Goal: Task Accomplishment & Management: Manage account settings

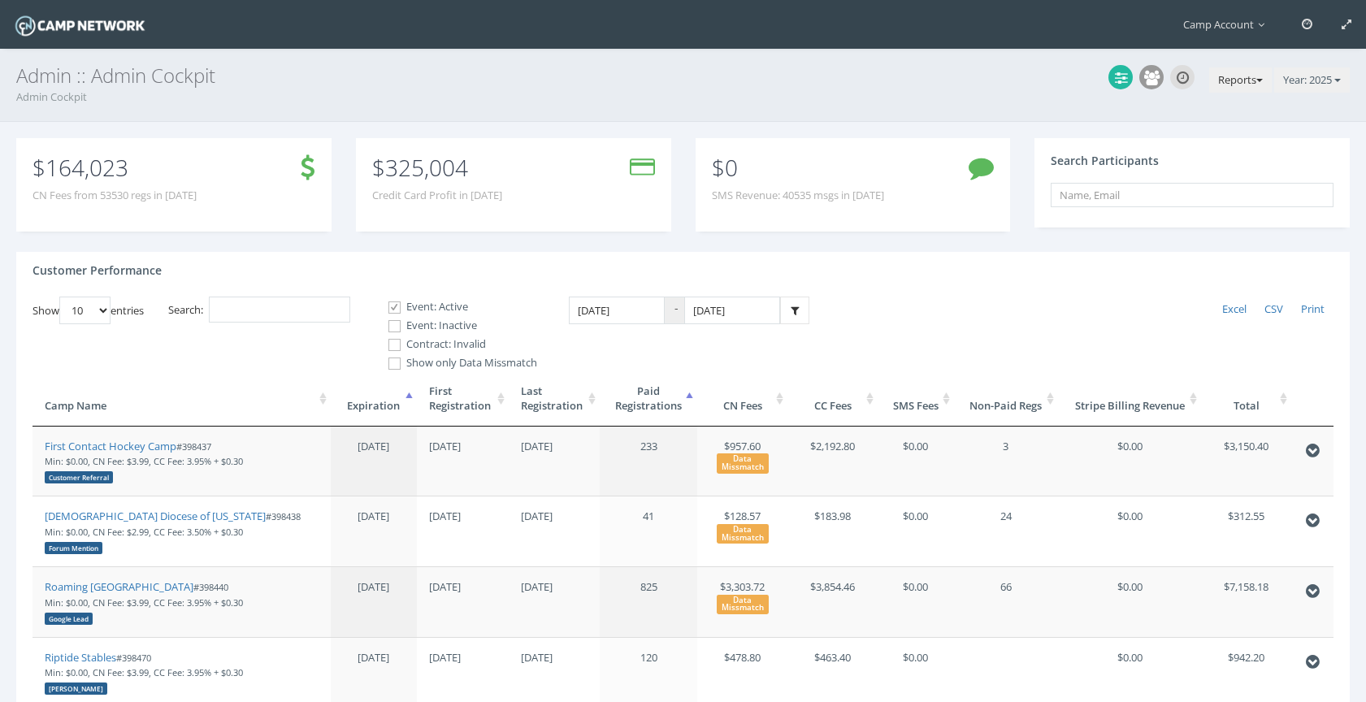
click at [1240, 72] on button "Reports" at bounding box center [1240, 80] width 63 height 26
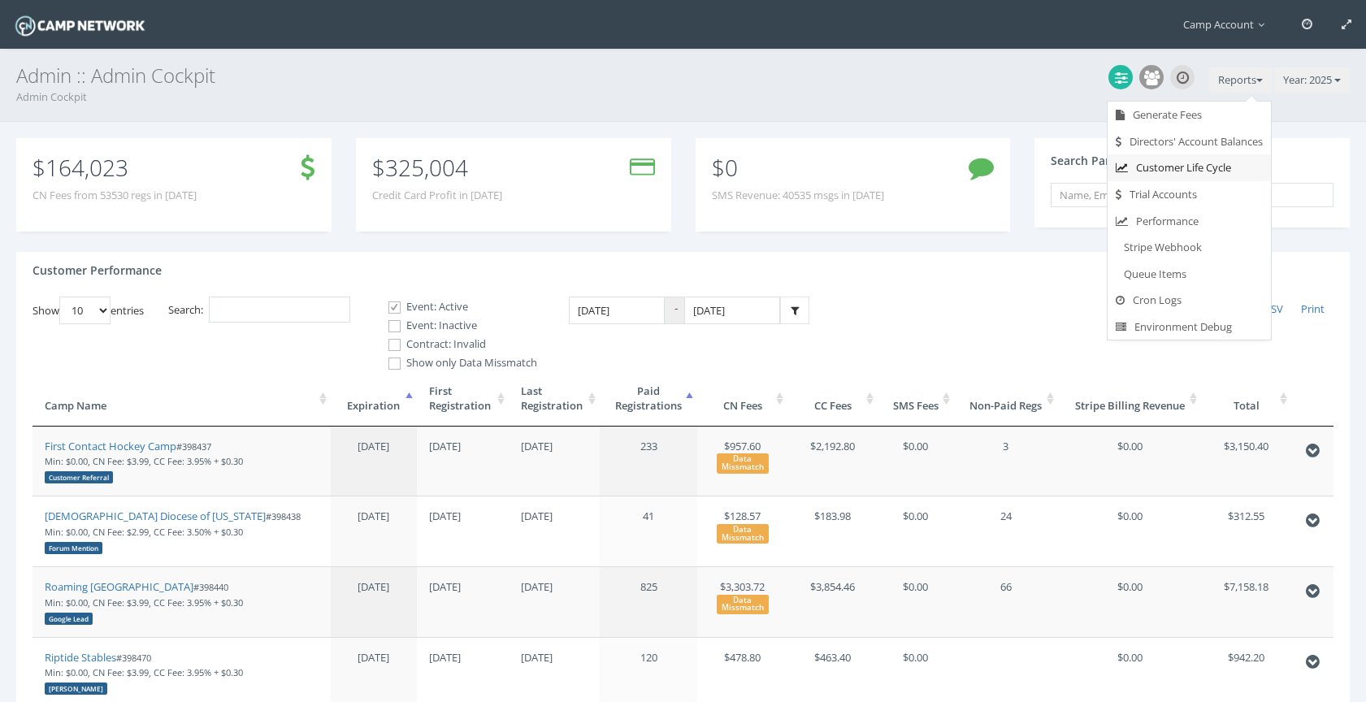
click at [1191, 170] on link "Customer Life Cycle" at bounding box center [1188, 167] width 163 height 27
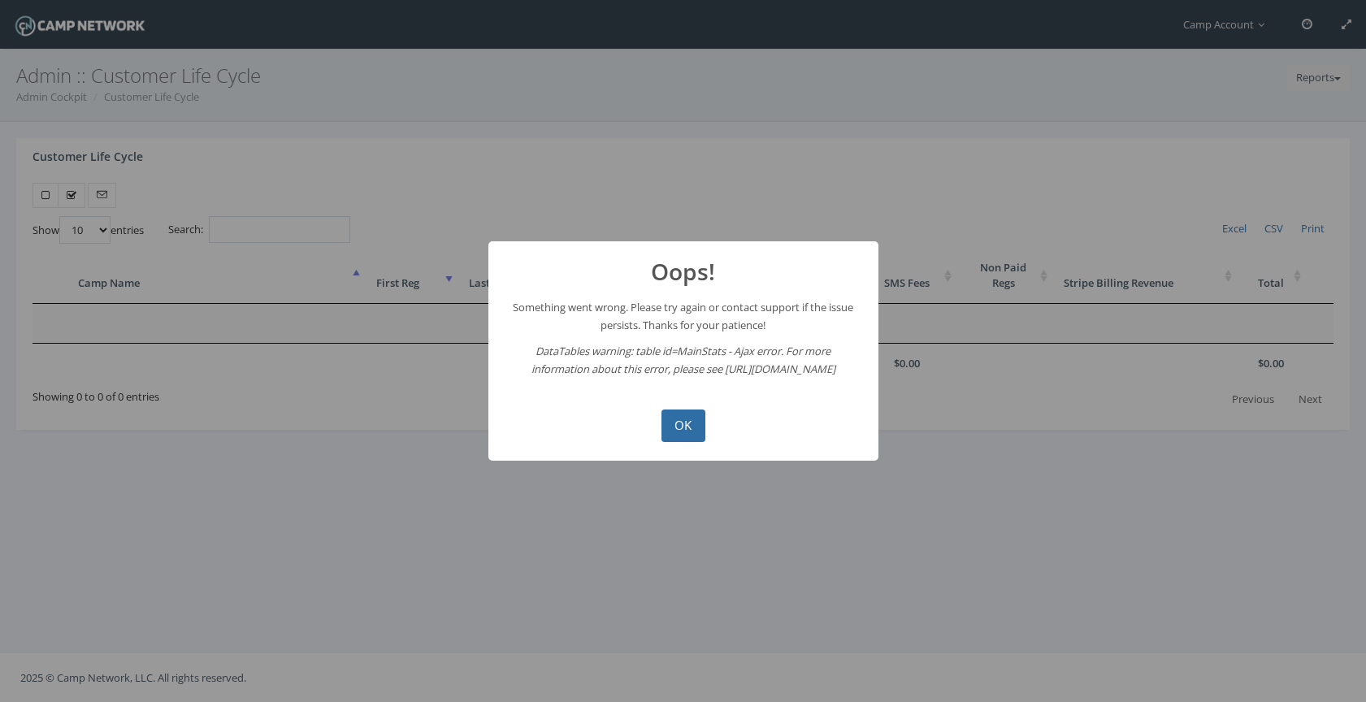
click at [689, 413] on button "OK" at bounding box center [683, 425] width 44 height 32
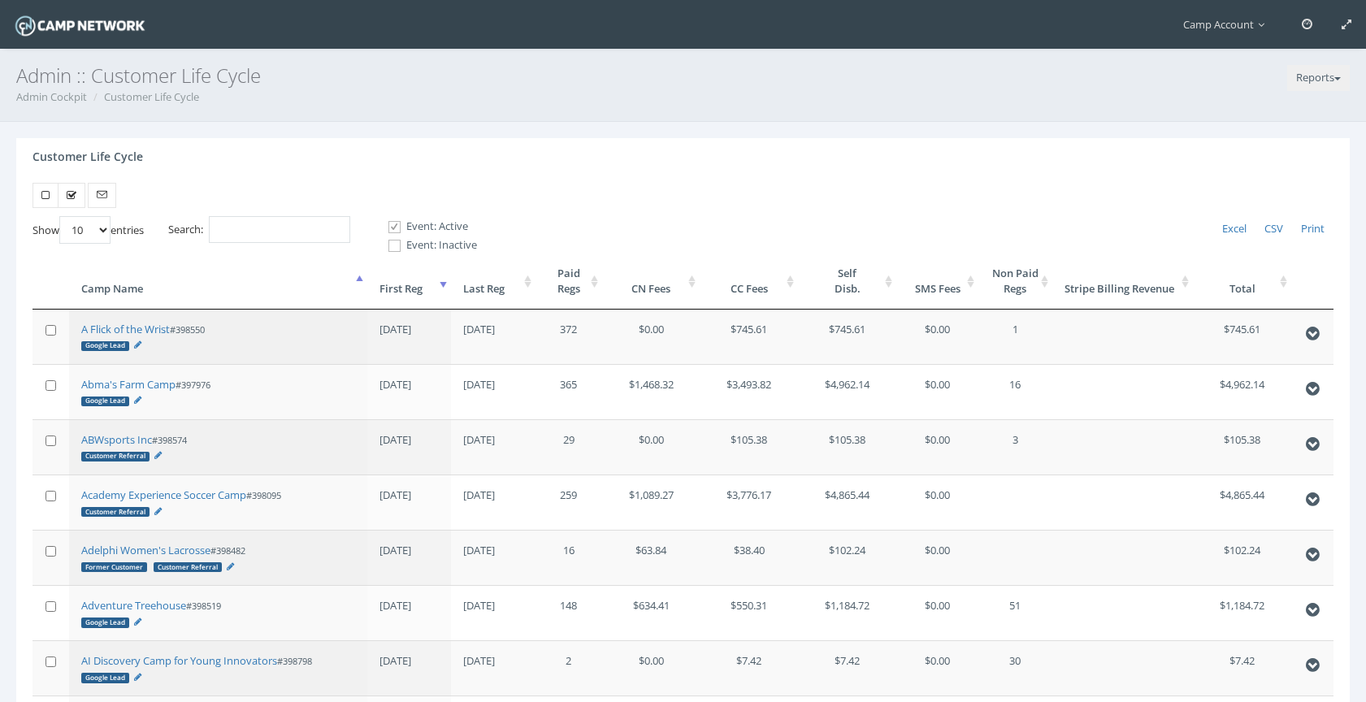
click at [421, 284] on th "First Reg" at bounding box center [409, 280] width 84 height 55
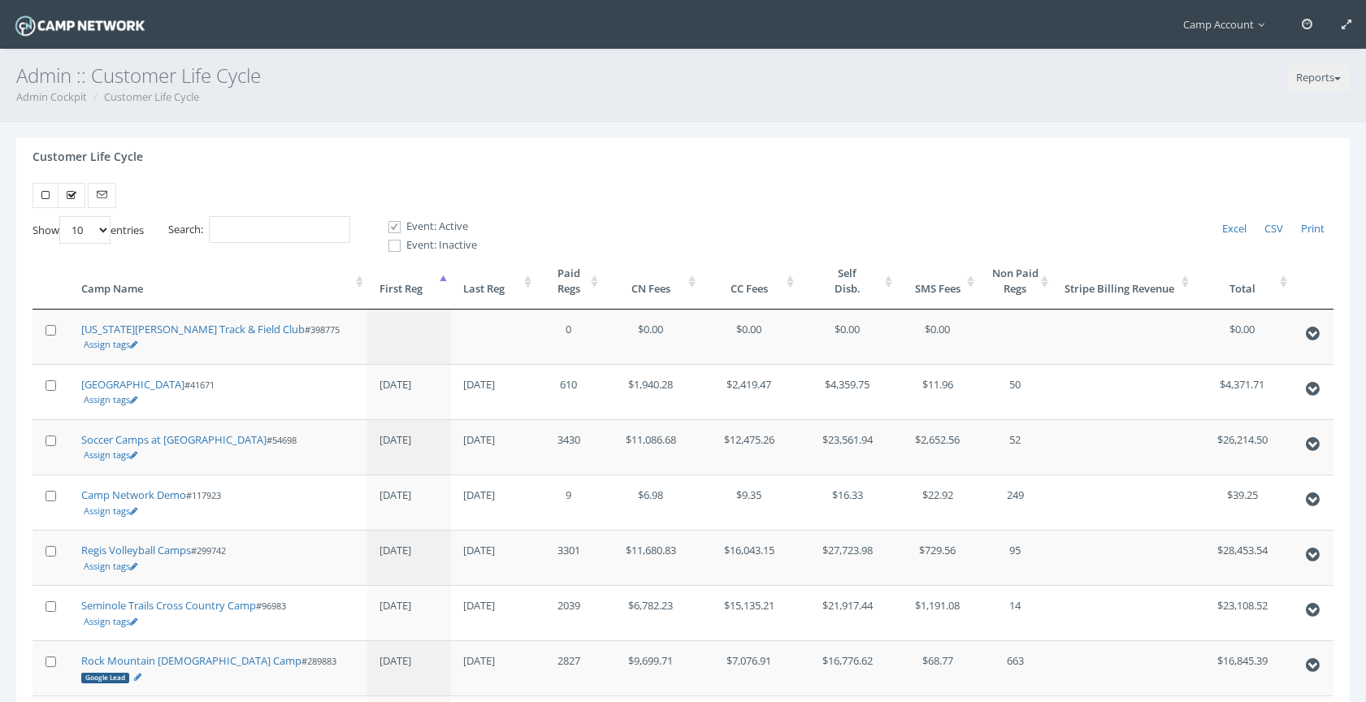
click at [421, 284] on th "First Reg" at bounding box center [409, 280] width 84 height 55
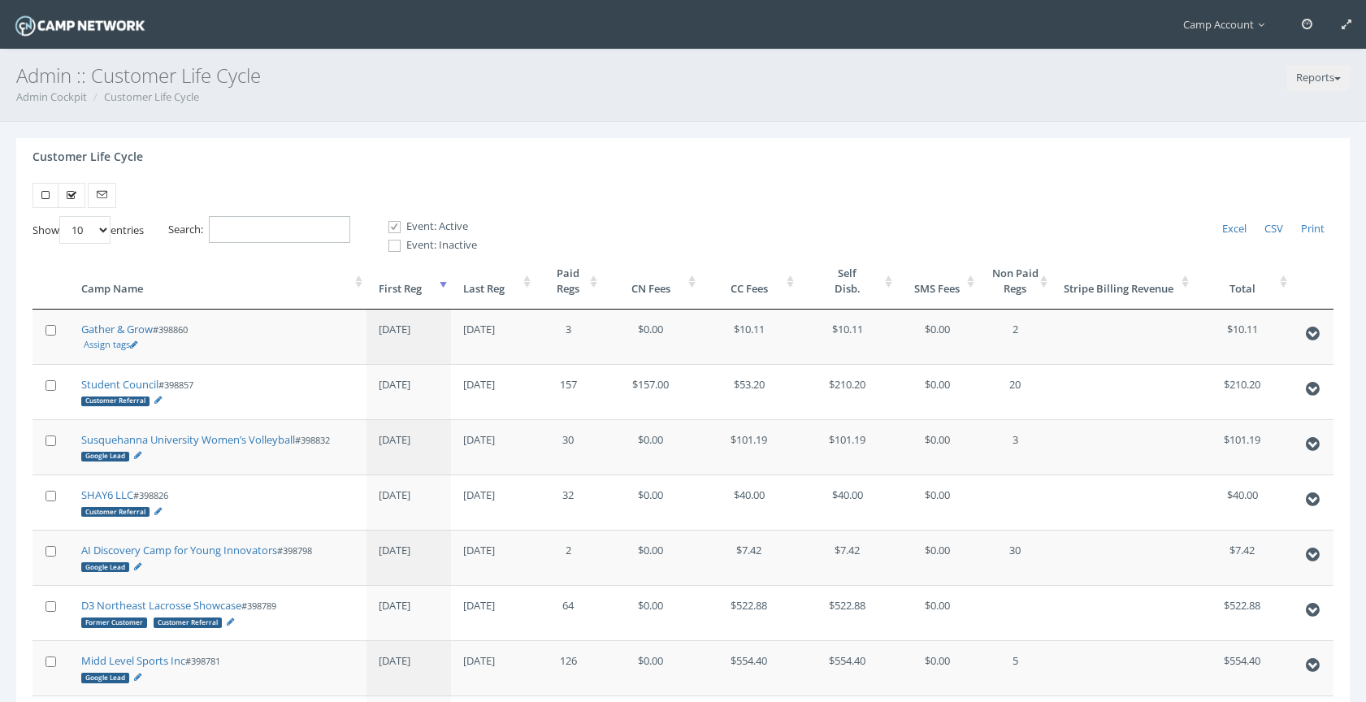
click at [349, 231] on input "Search:" at bounding box center [279, 229] width 141 height 27
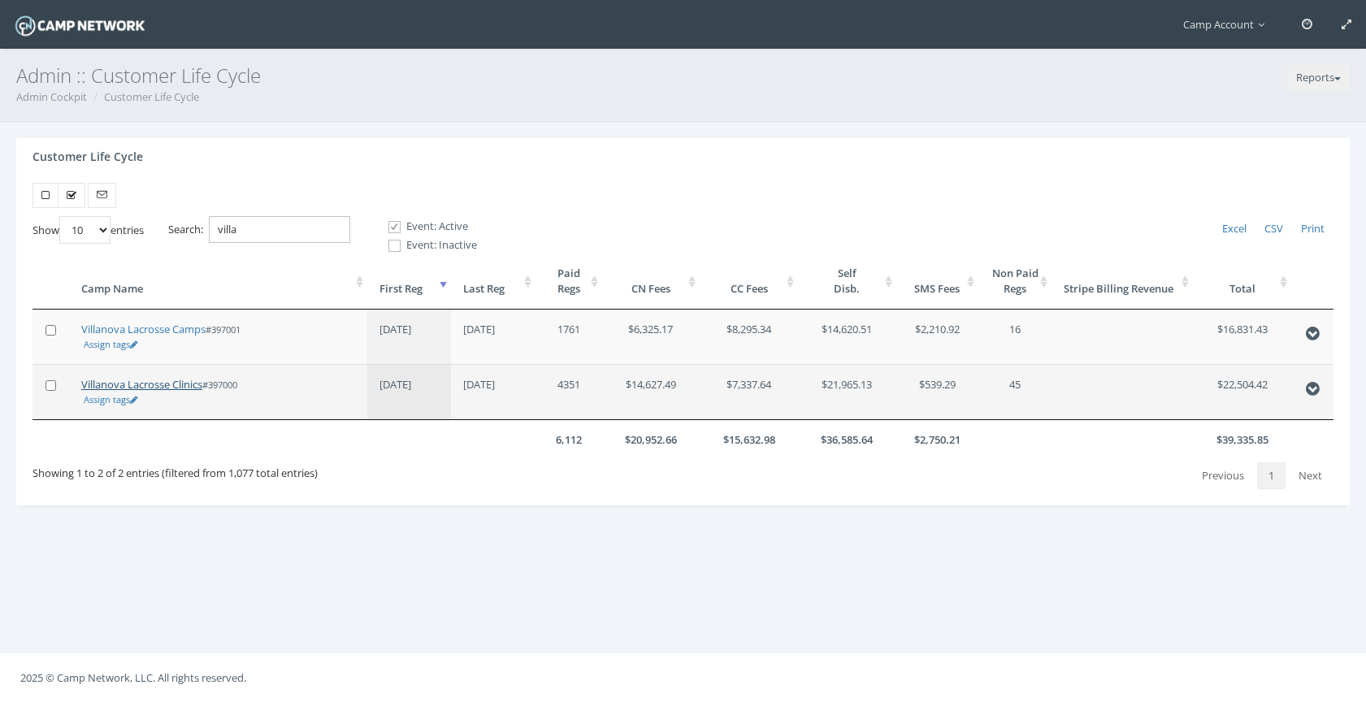
type input "villa"
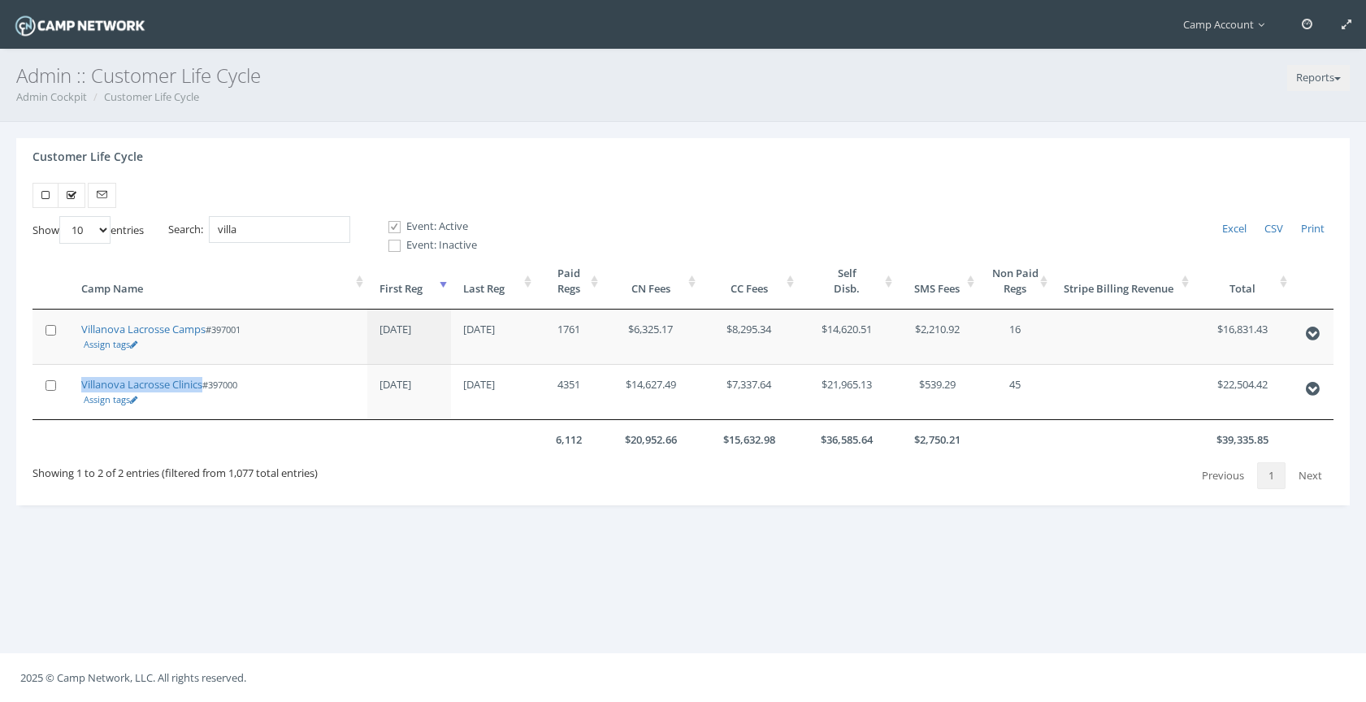
drag, startPoint x: 170, startPoint y: 384, endPoint x: 156, endPoint y: 14, distance: 370.7
click at [0, 0] on main "Camp Account My Profile My Events My Team" at bounding box center [683, 351] width 1366 height 702
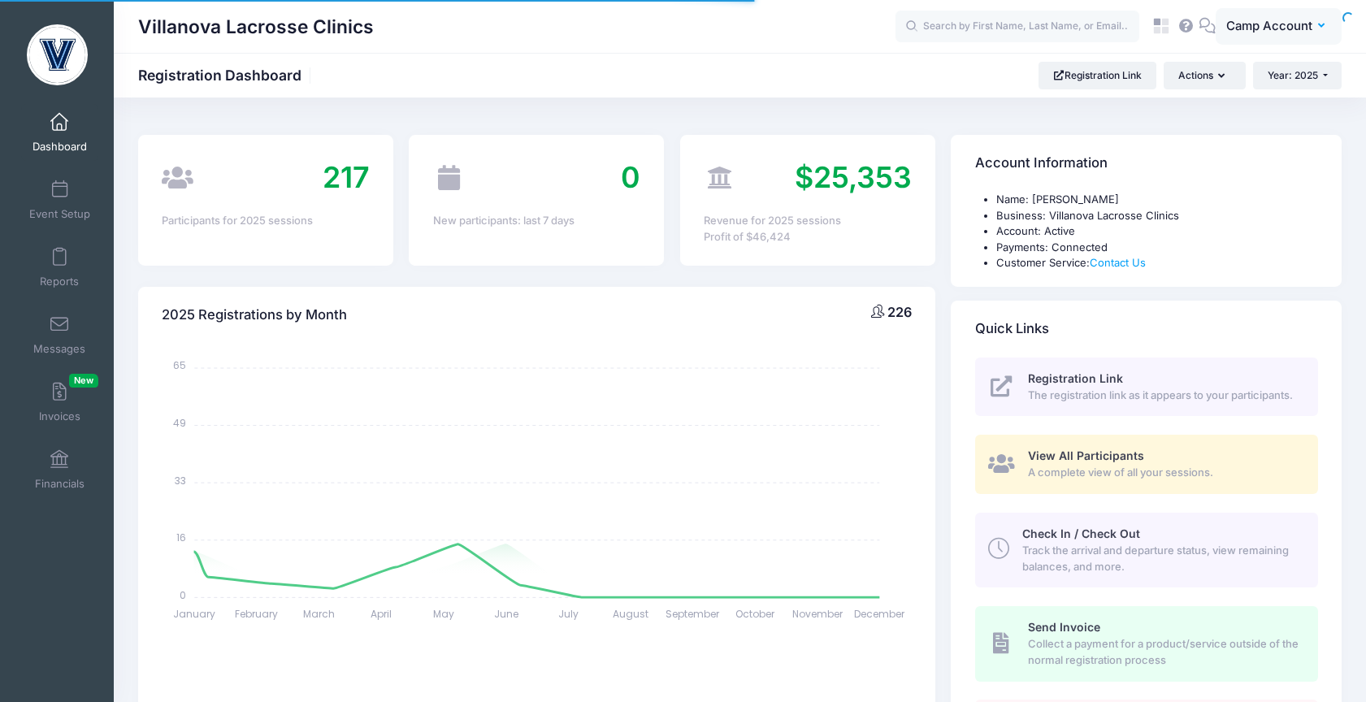
click at [1286, 26] on span "Camp Account" at bounding box center [1269, 26] width 86 height 18
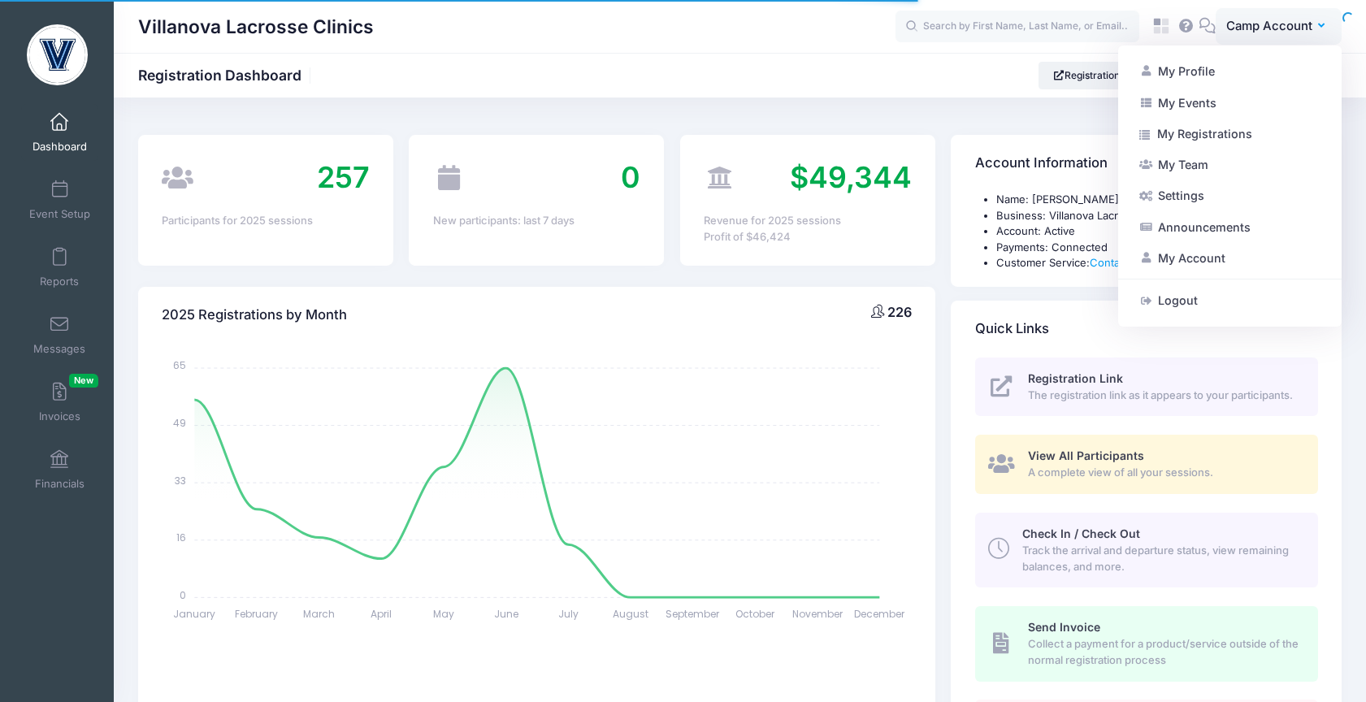
select select
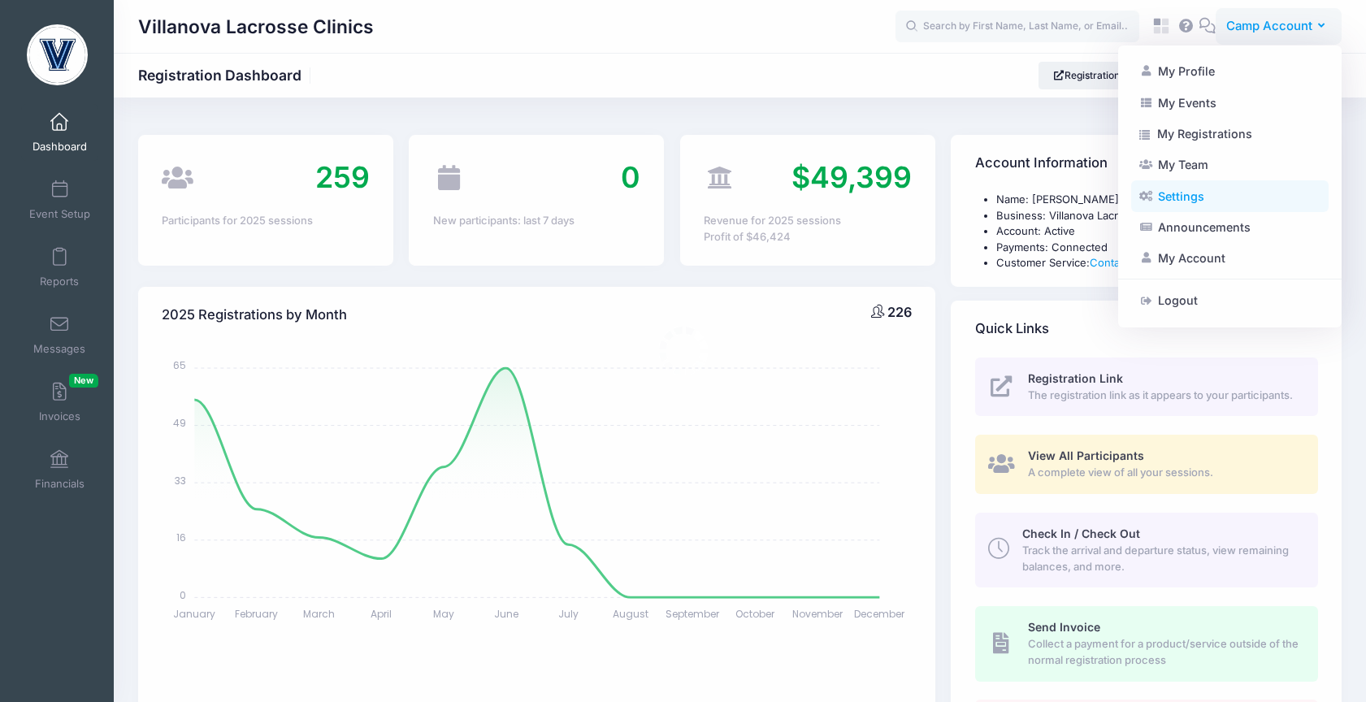
click at [1238, 193] on link "Settings" at bounding box center [1229, 195] width 197 height 31
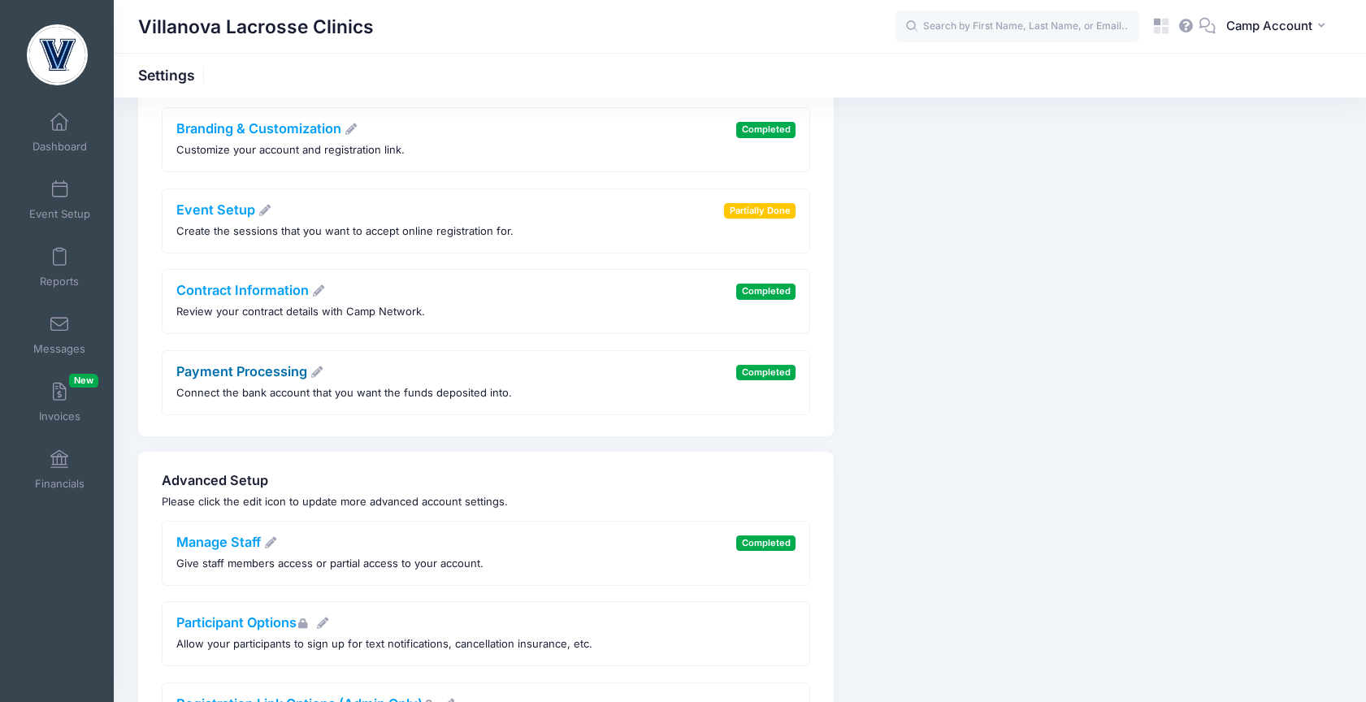
scroll to position [326, 0]
click at [262, 370] on link "Payment Processing" at bounding box center [250, 370] width 148 height 16
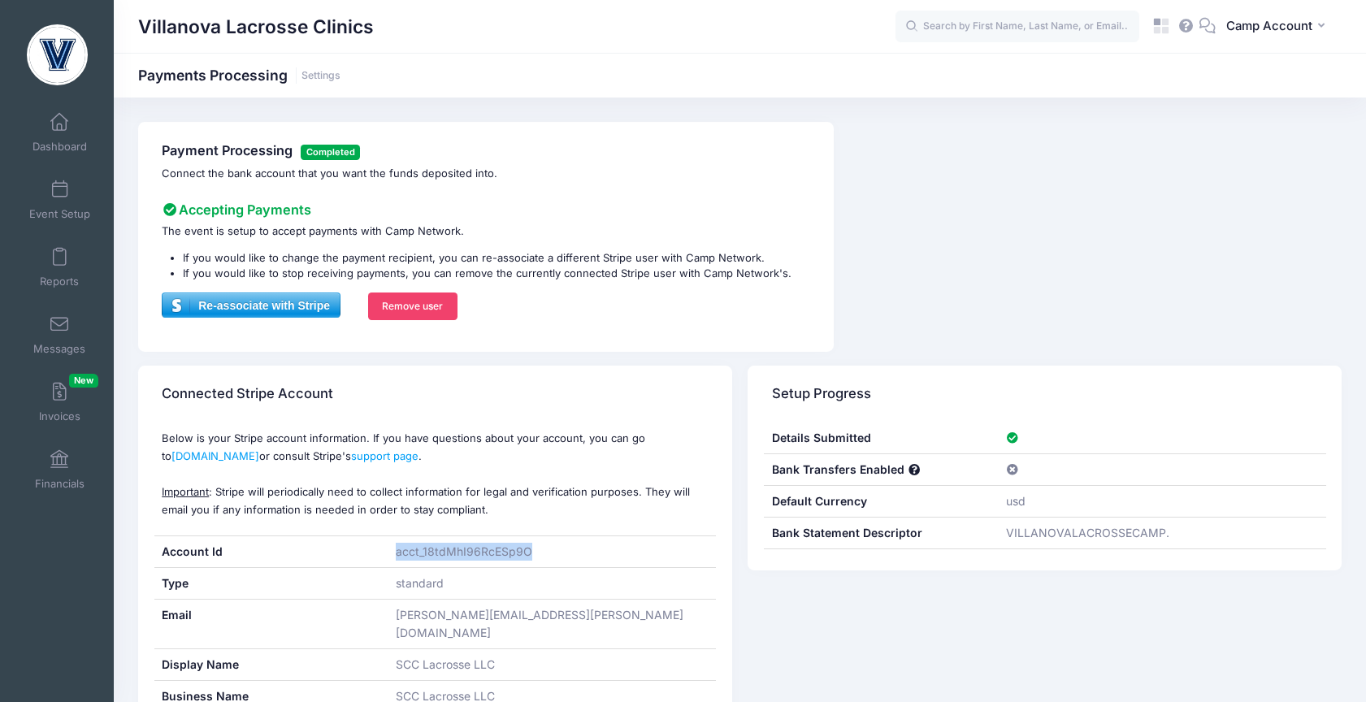
drag, startPoint x: 535, startPoint y: 551, endPoint x: 393, endPoint y: 554, distance: 142.2
click at [393, 554] on div "acct_18tdMhI96RcESp9O" at bounding box center [552, 551] width 328 height 31
copy div "acct_18tdMhI96RcESp9O"
